Goal: Information Seeking & Learning: Check status

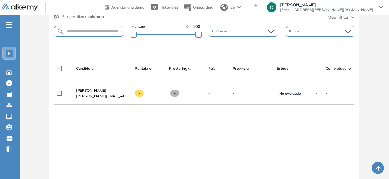
scroll to position [147, 0]
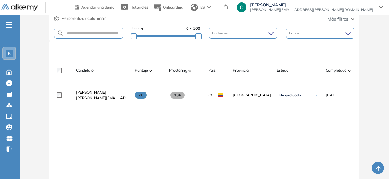
scroll to position [146, 0]
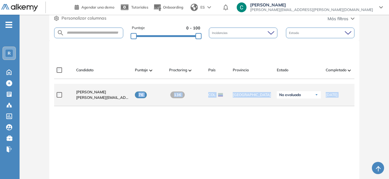
drag, startPoint x: 222, startPoint y: 123, endPoint x: 137, endPoint y: 98, distance: 88.5
click at [137, 98] on div "**********" at bounding box center [204, 146] width 300 height 125
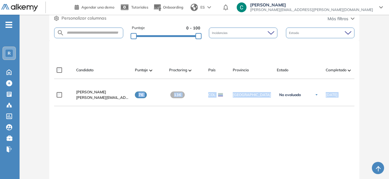
click at [178, 117] on div "**********" at bounding box center [204, 146] width 300 height 125
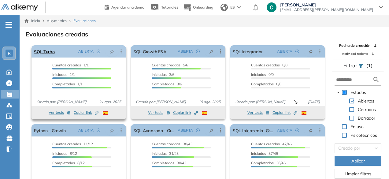
click at [54, 52] on link "SQL Turbo" at bounding box center [44, 51] width 21 height 12
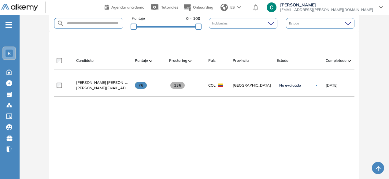
scroll to position [157, 0]
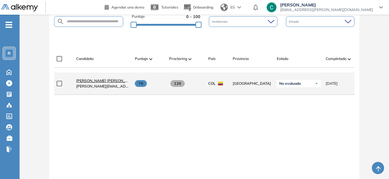
click at [116, 82] on span "Luis Fernando Dominguez" at bounding box center [106, 80] width 61 height 5
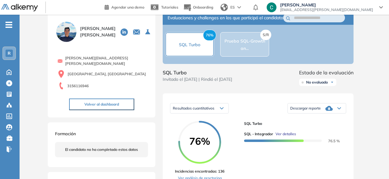
scroll to position [16, 0]
click at [216, 114] on div "Resultados cuantitativos" at bounding box center [199, 109] width 58 height 10
click at [252, 105] on div "Resultados cuantitativos Resultados cuantitativos Descargar reporte Descargar i…" at bounding box center [258, 141] width 191 height 95
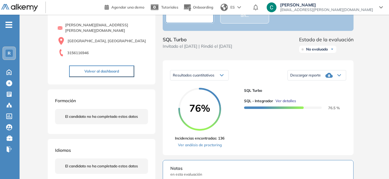
scroll to position [50, 0]
click at [325, 81] on div "Descargar reporte" at bounding box center [317, 75] width 58 height 12
click at [317, 85] on li "Descargar informe completo" at bounding box center [313, 82] width 45 height 6
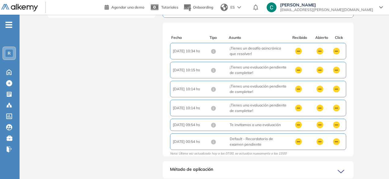
scroll to position [0, 0]
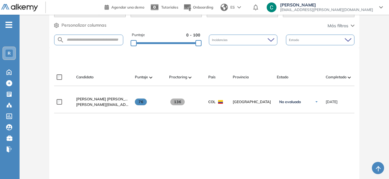
scroll to position [136, 0]
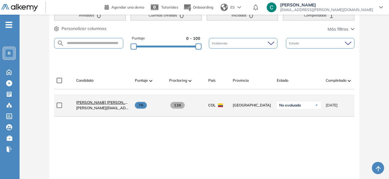
click at [117, 102] on span "Luis Fernando Dominguez" at bounding box center [106, 102] width 61 height 5
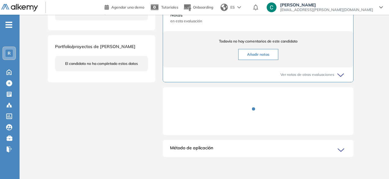
scroll to position [208, 0]
click at [338, 152] on icon at bounding box center [342, 150] width 9 height 9
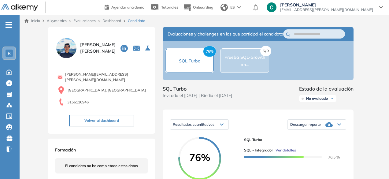
scroll to position [0, 0]
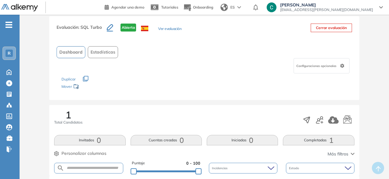
scroll to position [10, 0]
click at [316, 67] on span "Configuraciones opcionales" at bounding box center [317, 66] width 41 height 5
click at [182, 80] on div "Los siguientes tests ya no están disponibles o tienen una nueva versión Revisa …" at bounding box center [205, 83] width 286 height 19
click at [75, 54] on span "Dashboard" at bounding box center [70, 52] width 23 height 6
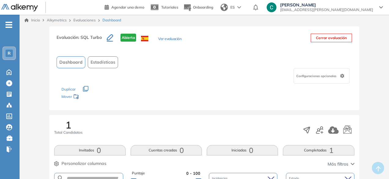
scroll to position [0, 0]
click at [175, 39] on button "Ver evaluación" at bounding box center [169, 40] width 23 height 6
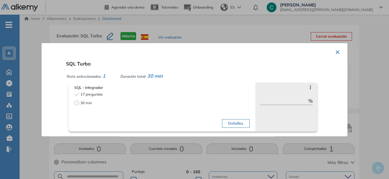
scroll to position [2, 0]
click at [337, 54] on button "×" at bounding box center [337, 51] width 5 height 12
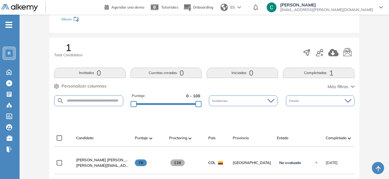
scroll to position [78, 0]
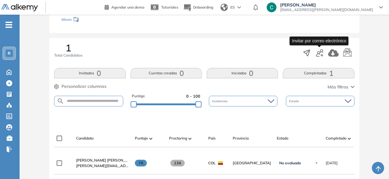
click at [323, 53] on icon "button" at bounding box center [319, 52] width 7 height 7
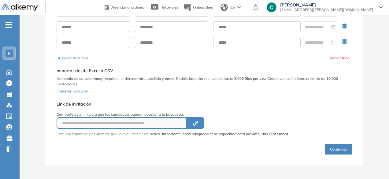
scroll to position [57, 0]
click at [197, 127] on button "Created by potrace 1.16, written by Peter Selinger 2001-2019" at bounding box center [195, 123] width 17 height 12
click at [202, 120] on button "Created by potrace 1.16, written by Peter Selinger 2001-2019" at bounding box center [195, 123] width 17 height 12
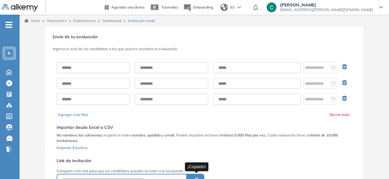
click at [6, 54] on div "R" at bounding box center [9, 53] width 7 height 7
click at [12, 35] on ul "R T Tu espacio Cat... R Rappi Todos los espacios Crear nuevo Configurar Home Ho…" at bounding box center [10, 89] width 20 height 130
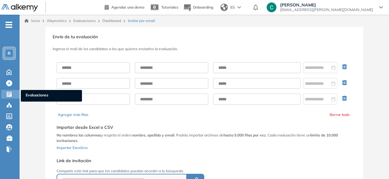
click at [12, 98] on div "Evaluaciones Evaluaciones" at bounding box center [10, 94] width 18 height 9
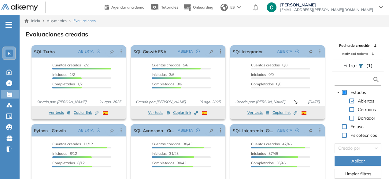
click at [350, 77] on input "text" at bounding box center [354, 80] width 36 height 6
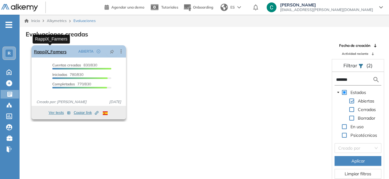
type input "*******"
click at [56, 53] on link "RappiX_Farmers" at bounding box center [50, 51] width 32 height 12
